Goal: Transaction & Acquisition: Obtain resource

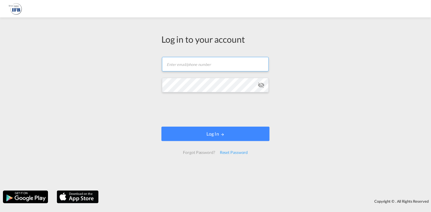
click at [183, 62] on input "text" at bounding box center [215, 64] width 107 height 15
type input "[PERSON_NAME][EMAIL_ADDRESS][DOMAIN_NAME]"
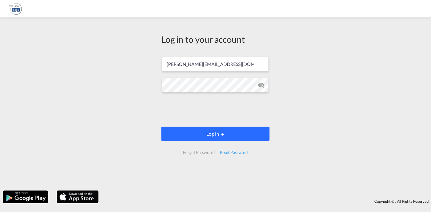
click at [224, 135] on button "Log In" at bounding box center [215, 134] width 108 height 15
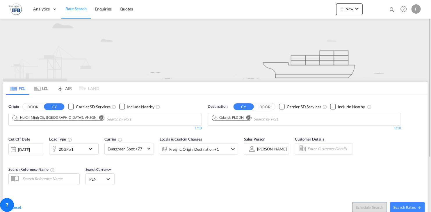
click at [99, 117] on md-icon "Remove" at bounding box center [101, 117] width 4 height 4
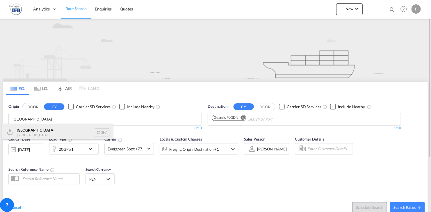
type input "[GEOGRAPHIC_DATA]"
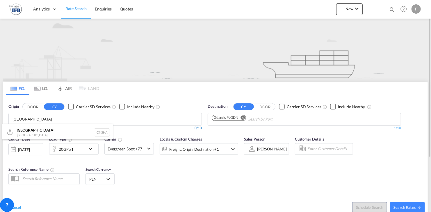
click at [42, 130] on div "Shanghai [GEOGRAPHIC_DATA] CNSHA" at bounding box center [57, 132] width 110 height 17
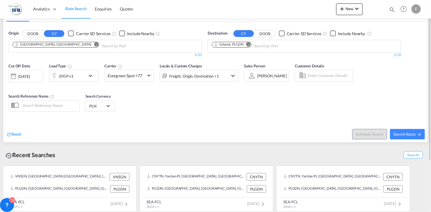
scroll to position [15, 0]
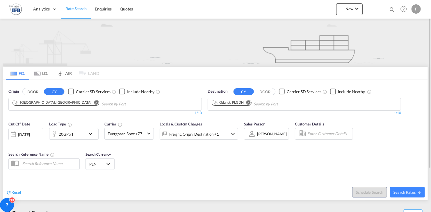
click at [30, 133] on div "[DATE]" at bounding box center [24, 134] width 12 height 5
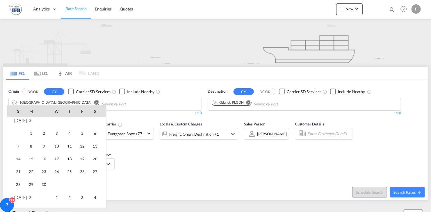
scroll to position [318, 0]
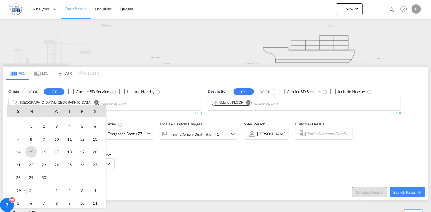
click at [33, 153] on span "15" at bounding box center [31, 152] width 12 height 12
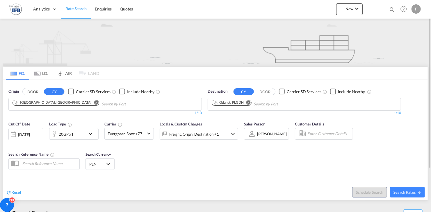
click at [91, 133] on md-icon "icon-chevron-down" at bounding box center [92, 133] width 10 height 7
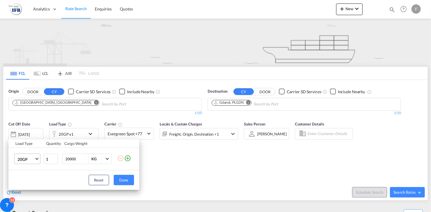
click at [35, 159] on md-select-value "20GP" at bounding box center [28, 159] width 23 height 10
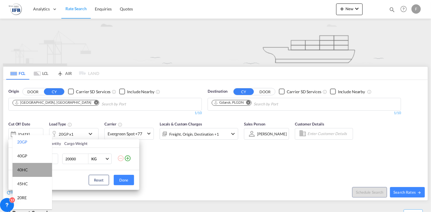
click at [34, 171] on md-option "40HC" at bounding box center [32, 170] width 40 height 14
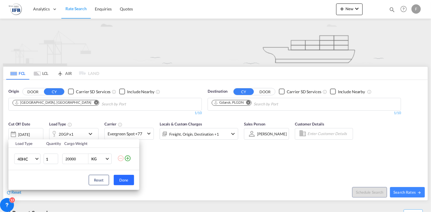
click at [123, 180] on button "Done" at bounding box center [124, 180] width 20 height 10
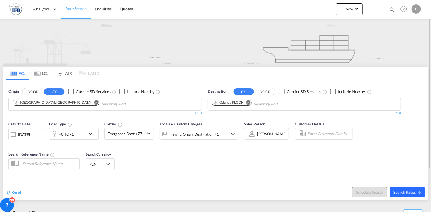
click at [408, 195] on button "Search Rates" at bounding box center [407, 192] width 35 height 10
type input "CNSHA to PLGDN / [DATE]"
